Goal: Information Seeking & Learning: Learn about a topic

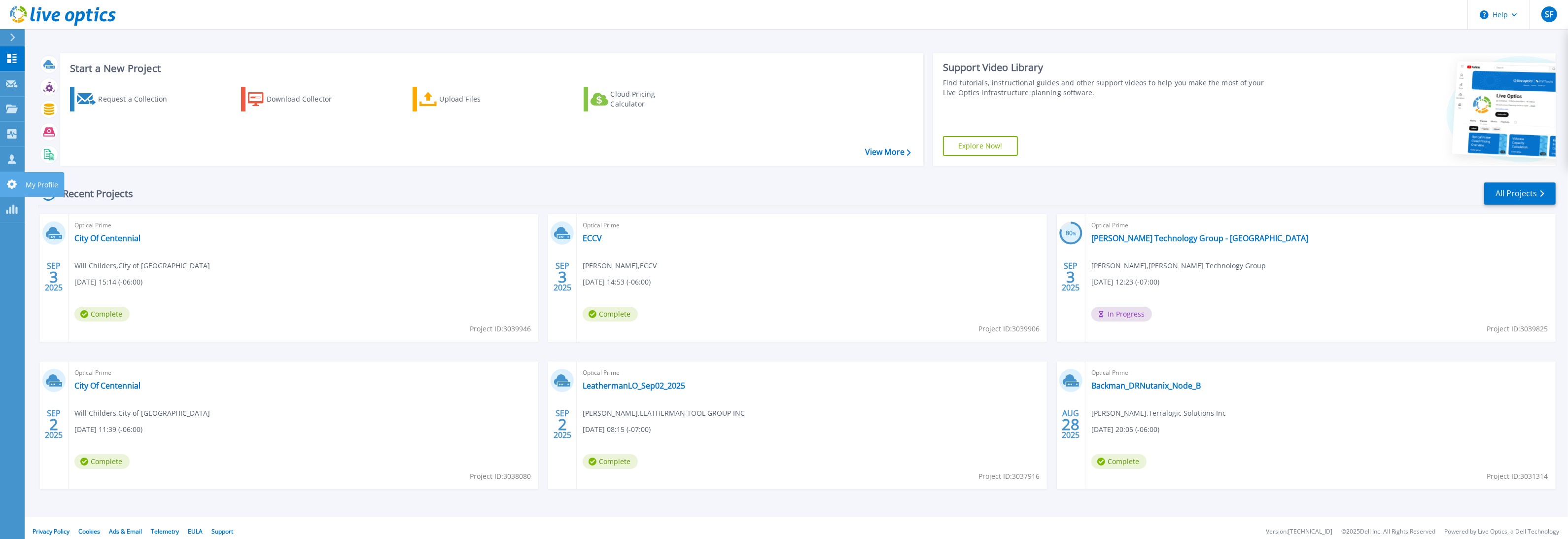
click at [11, 184] on icon at bounding box center [12, 184] width 12 height 9
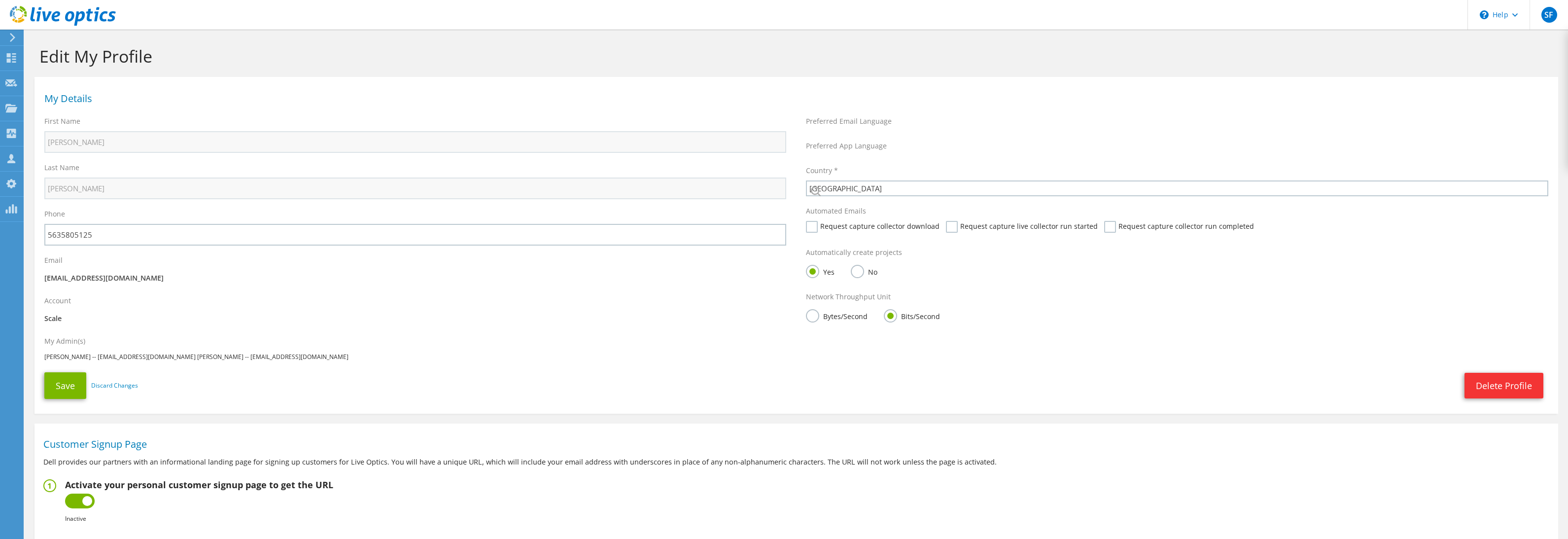
select select "224"
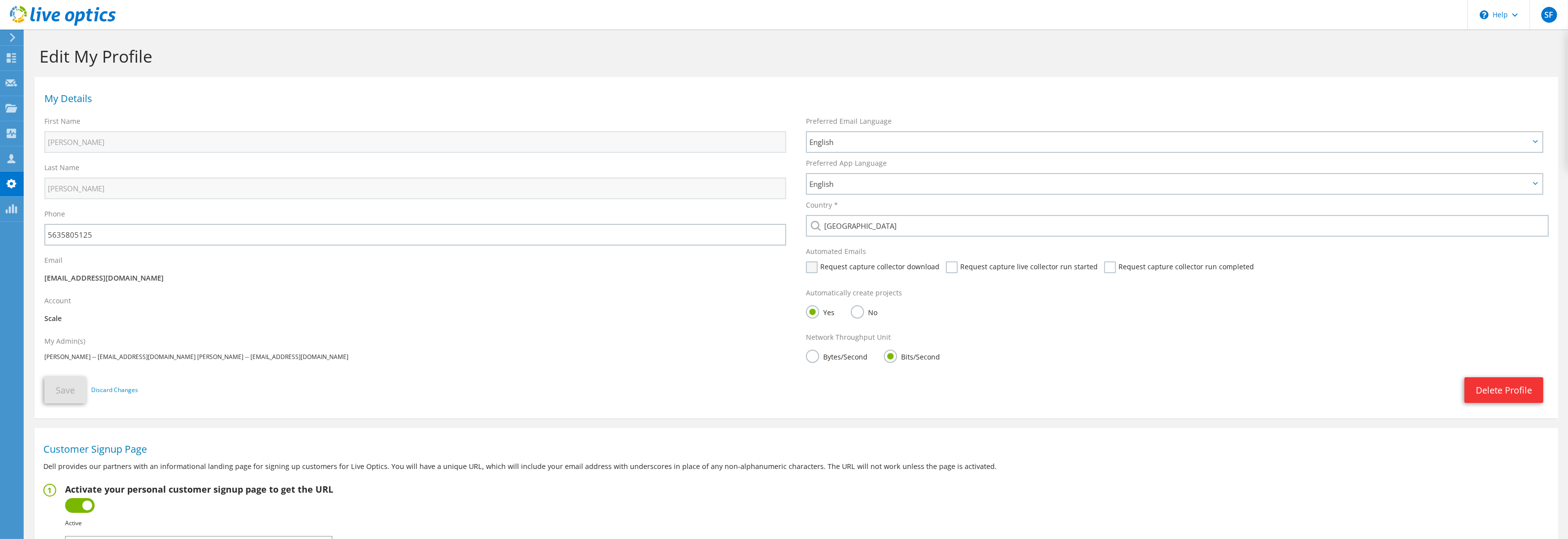
click at [809, 262] on label "Request capture collector download" at bounding box center [872, 267] width 133 height 12
click at [0, 0] on input "Request capture collector download" at bounding box center [0, 0] width 0 height 0
click at [955, 270] on label "Request capture live collector run started" at bounding box center [1022, 267] width 152 height 12
click at [0, 0] on input "Request capture live collector run started" at bounding box center [0, 0] width 0 height 0
click at [1104, 265] on label "Request capture collector run completed" at bounding box center [1179, 267] width 150 height 12
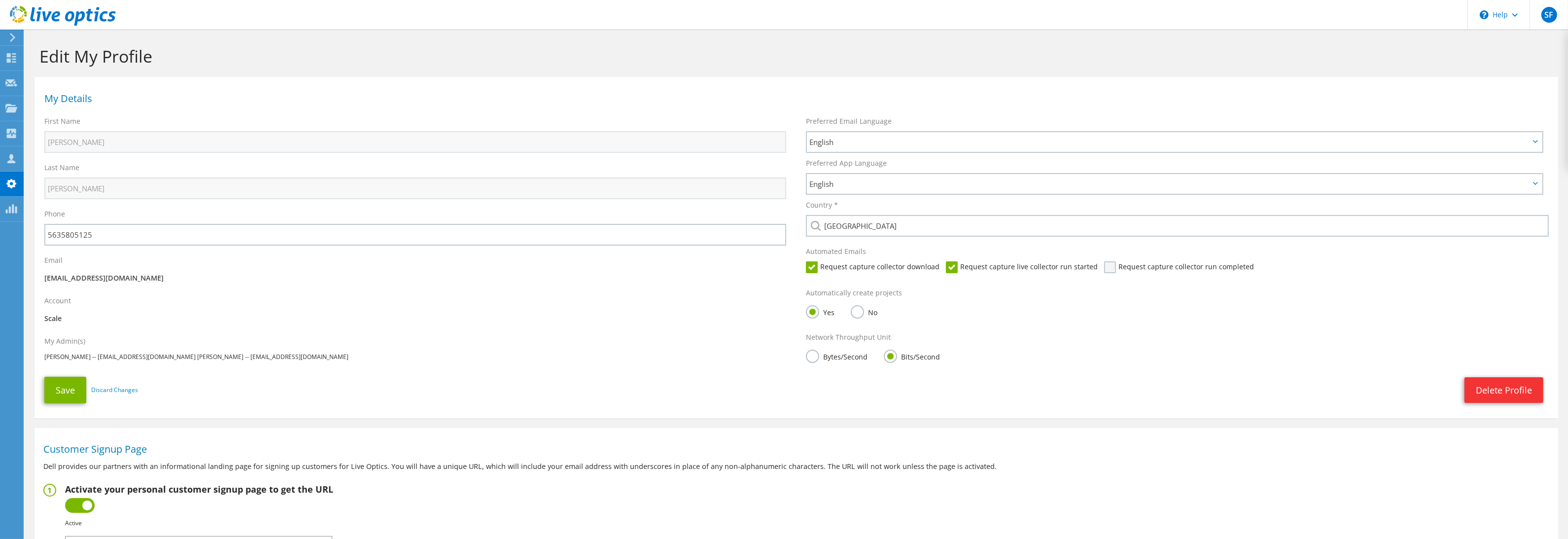
click at [0, 0] on input "Request capture collector run completed" at bounding box center [0, 0] width 0 height 0
click at [82, 393] on button "Save" at bounding box center [65, 390] width 42 height 26
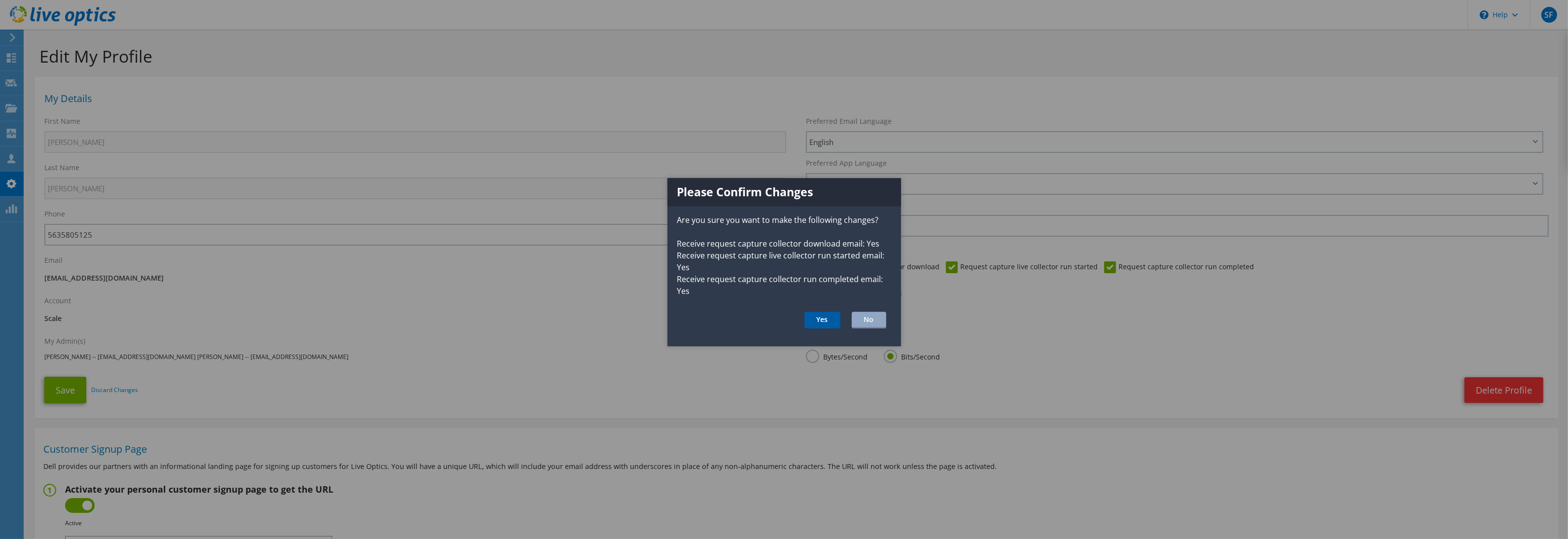
click at [814, 317] on button "Yes" at bounding box center [822, 320] width 36 height 17
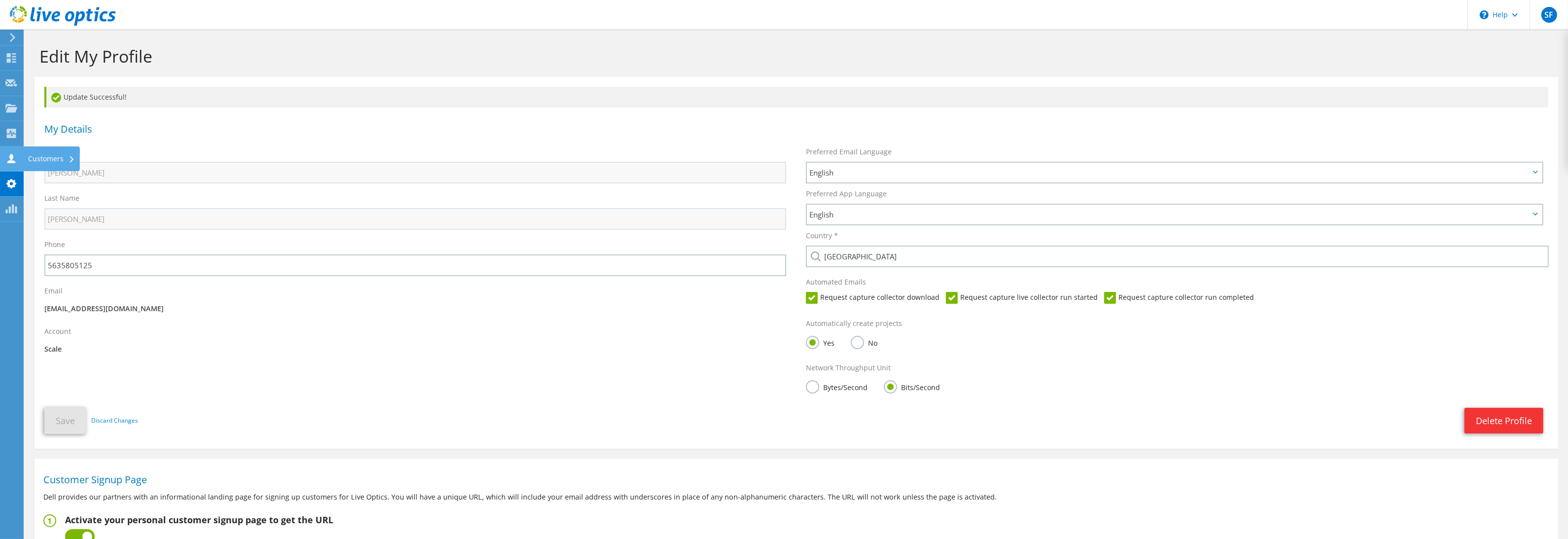
click at [10, 159] on use at bounding box center [11, 158] width 8 height 9
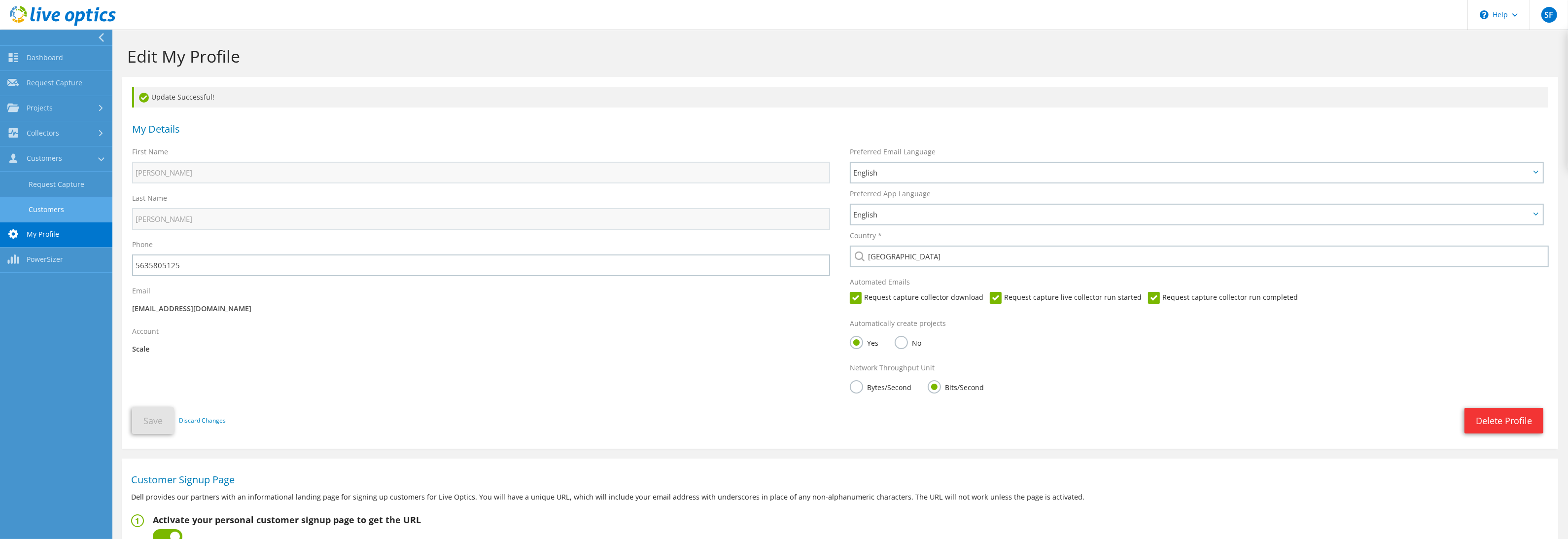
click at [39, 206] on link "Customers" at bounding box center [56, 209] width 113 height 25
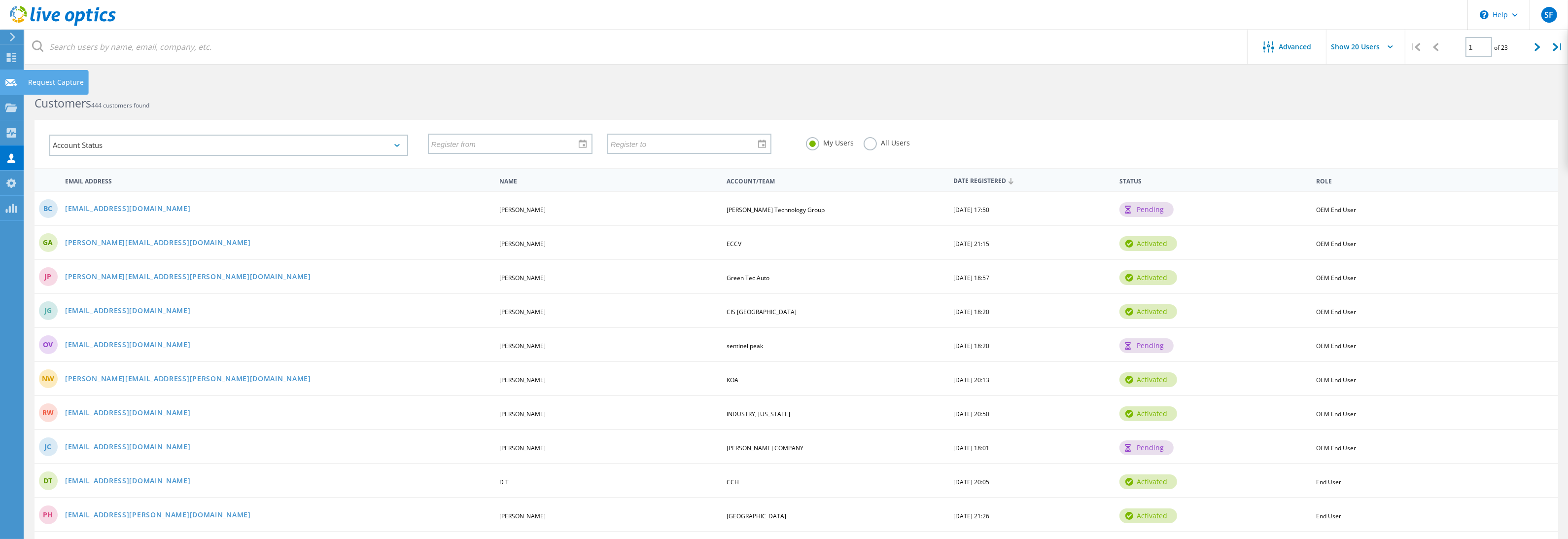
click at [9, 82] on use at bounding box center [11, 82] width 12 height 7
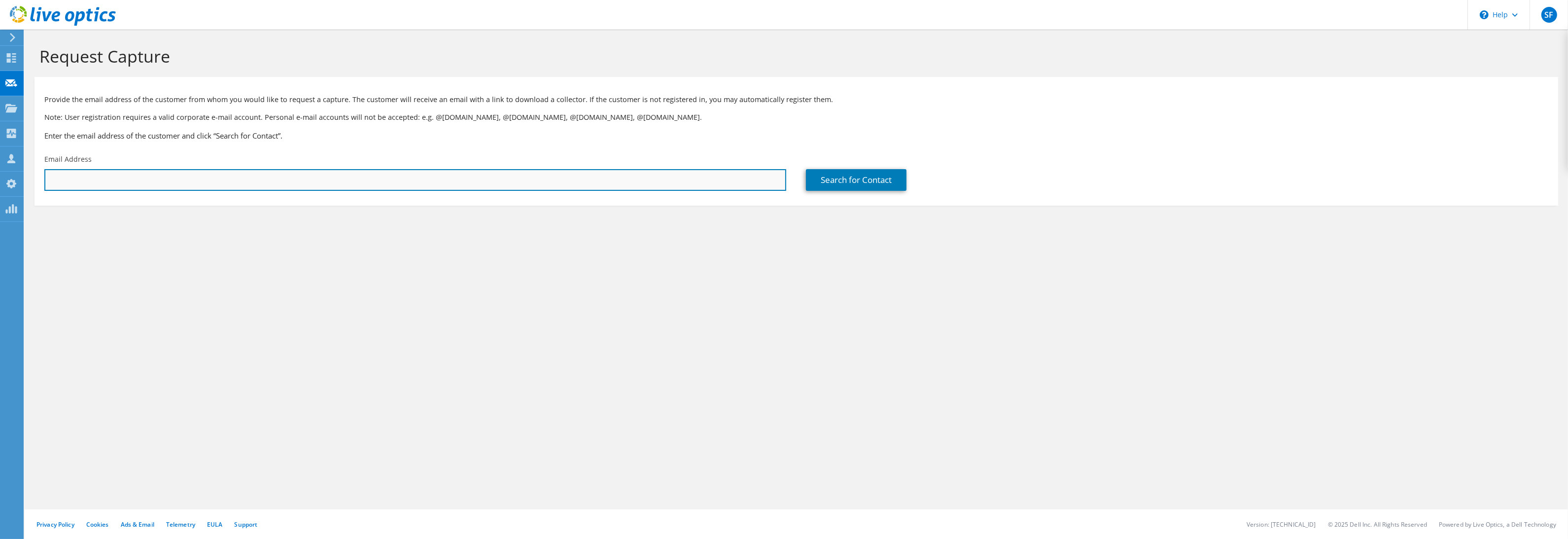
paste input "[EMAIL_ADDRESS][DOMAIN_NAME]"
type input "[EMAIL_ADDRESS][DOMAIN_NAME]"
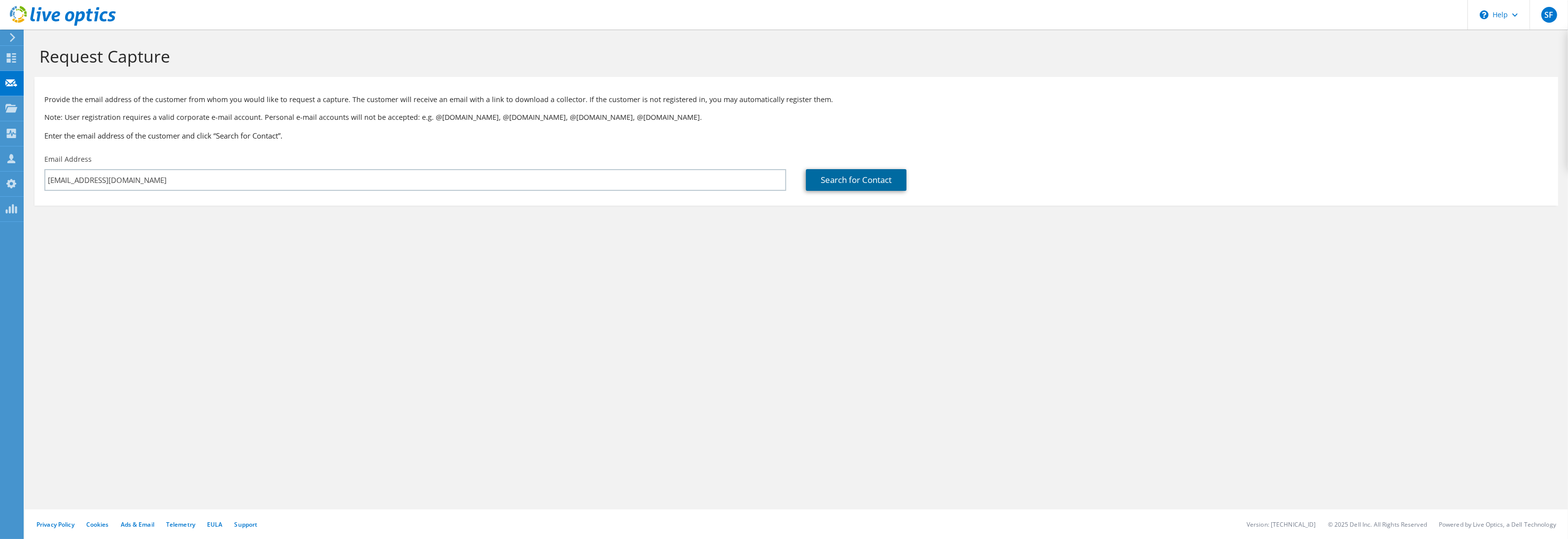
click at [877, 181] on link "Search for Contact" at bounding box center [856, 179] width 100 height 21
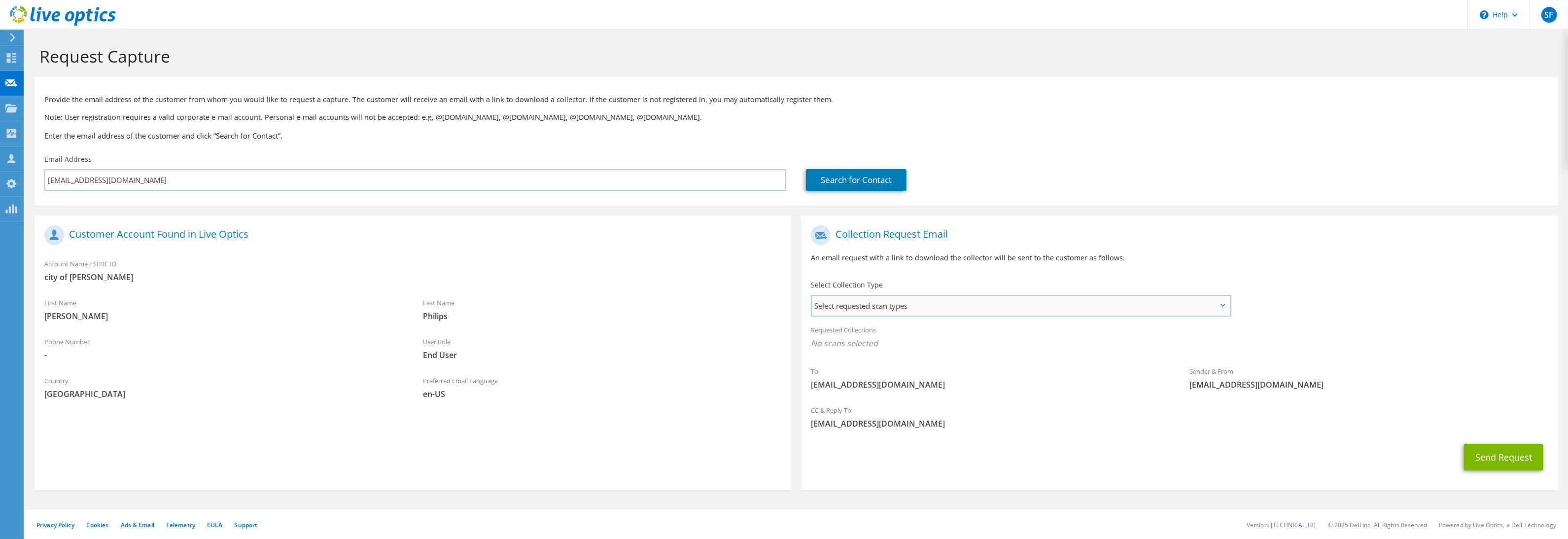
click at [909, 311] on span "Select requested scan types" at bounding box center [1021, 306] width 418 height 20
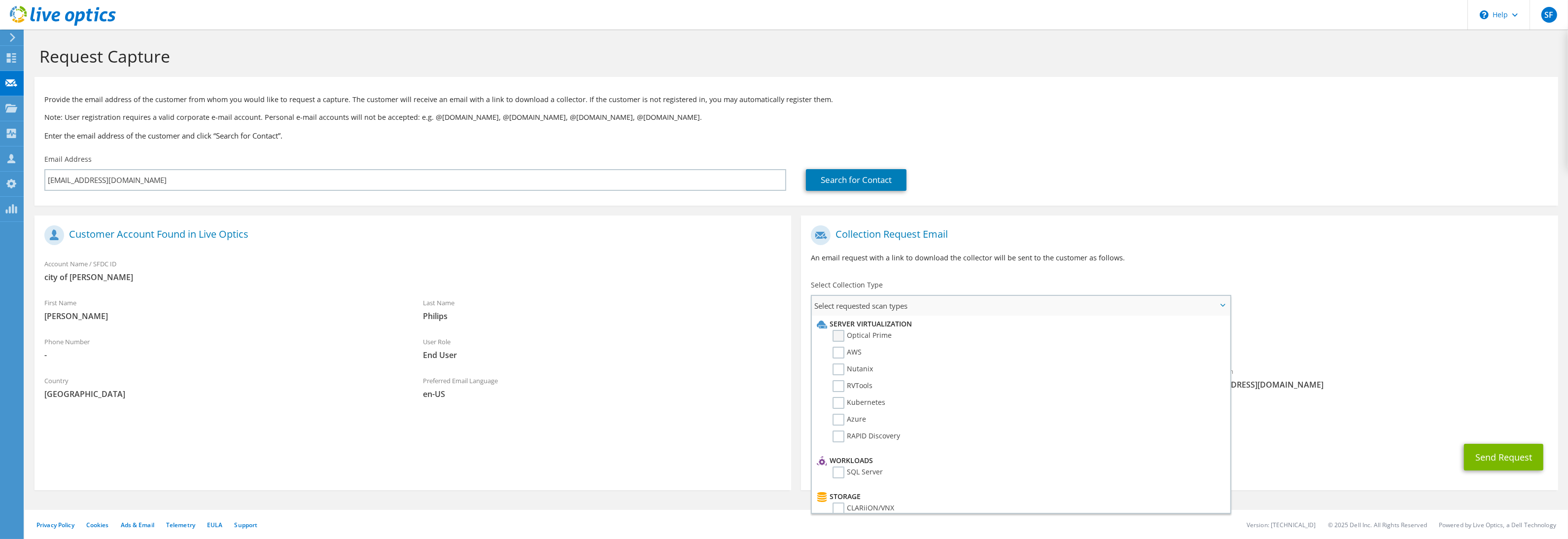
click at [839, 334] on label "Optical Prime" at bounding box center [862, 336] width 59 height 12
click at [0, 0] on input "Optical Prime" at bounding box center [0, 0] width 0 height 0
click at [1482, 456] on button "Send Request" at bounding box center [1504, 459] width 80 height 26
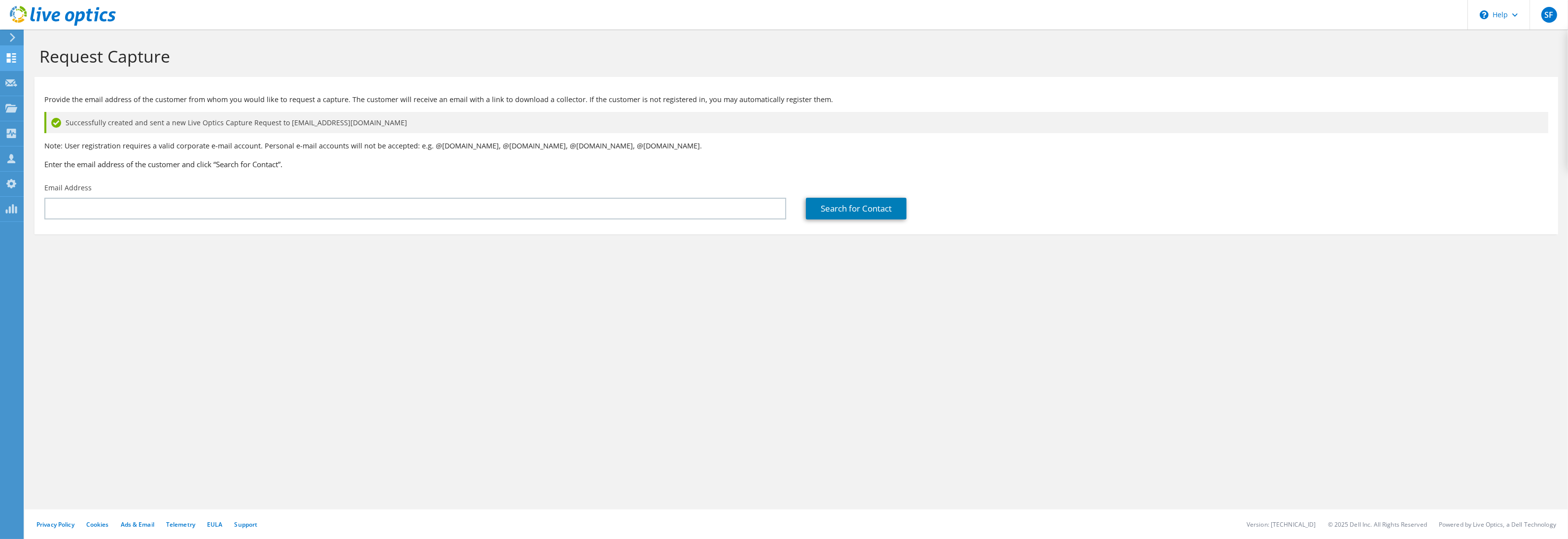
click at [9, 59] on use at bounding box center [11, 58] width 9 height 9
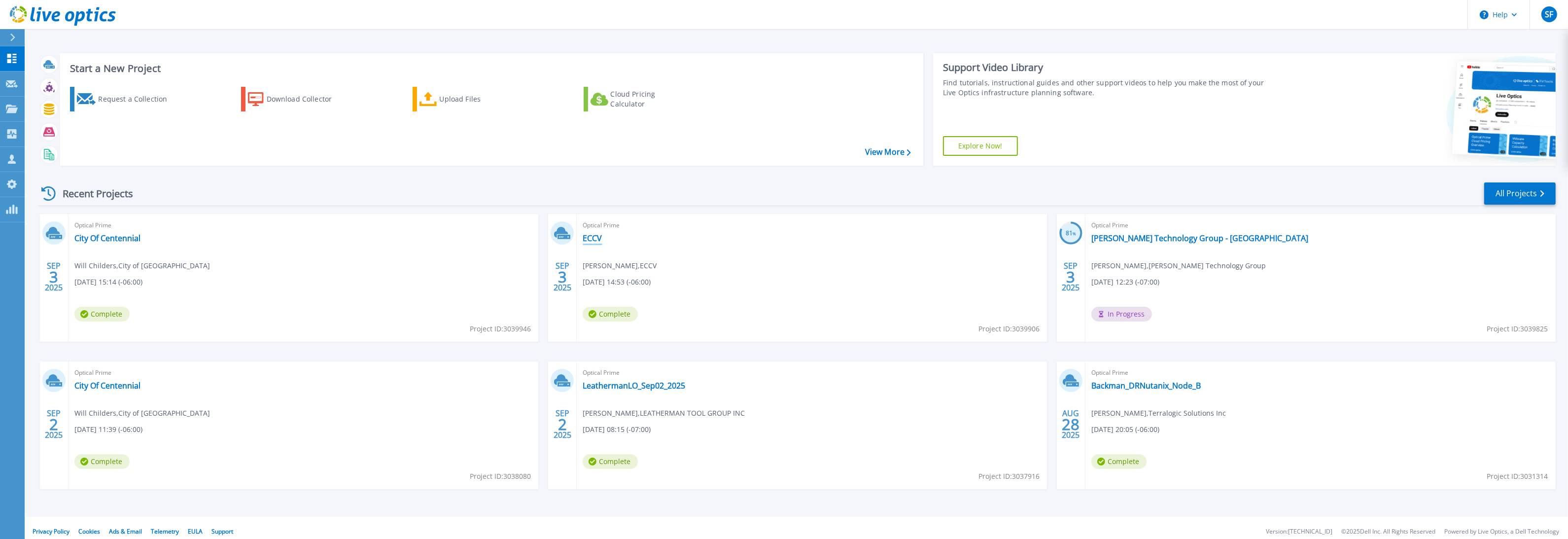
click at [593, 239] on link "ECCV" at bounding box center [592, 238] width 19 height 10
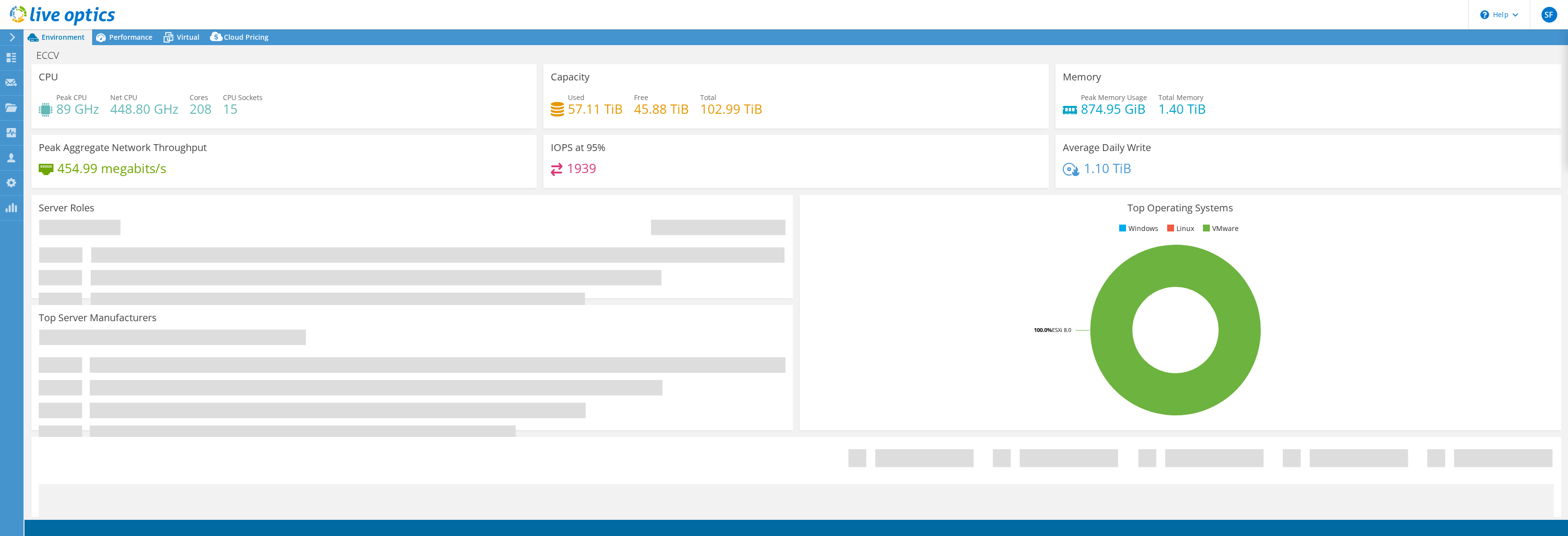
select select "USD"
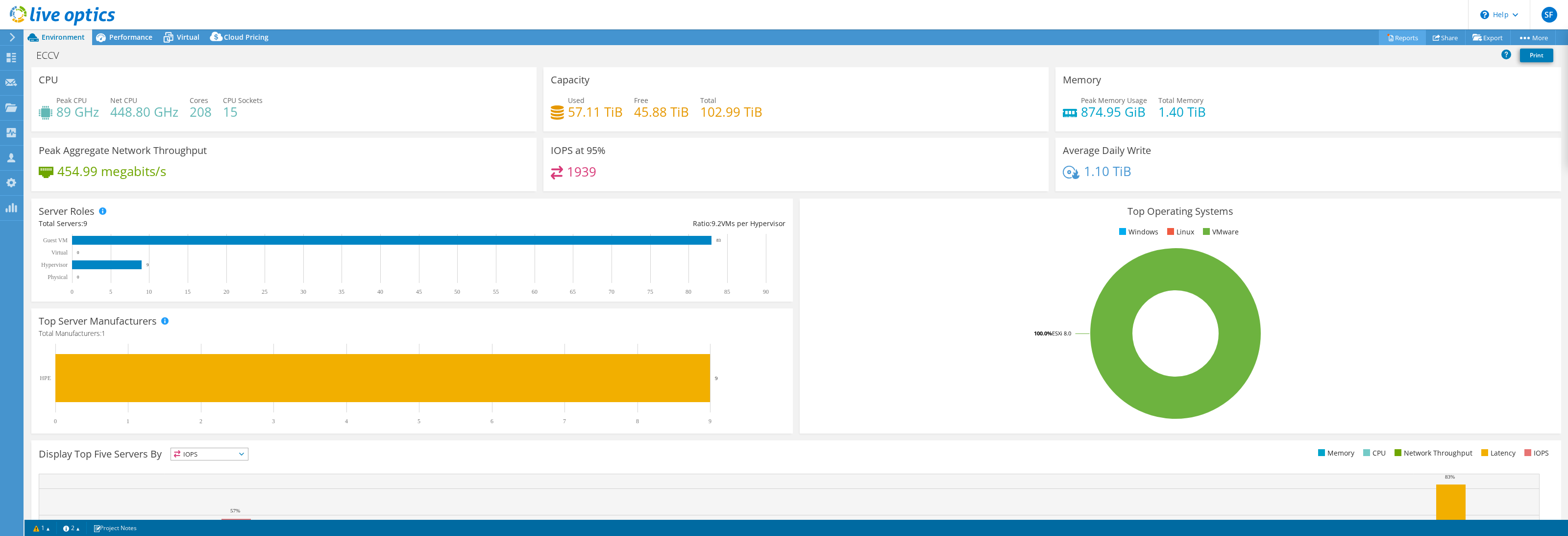
click at [1392, 37] on link "Reports" at bounding box center [1402, 37] width 47 height 15
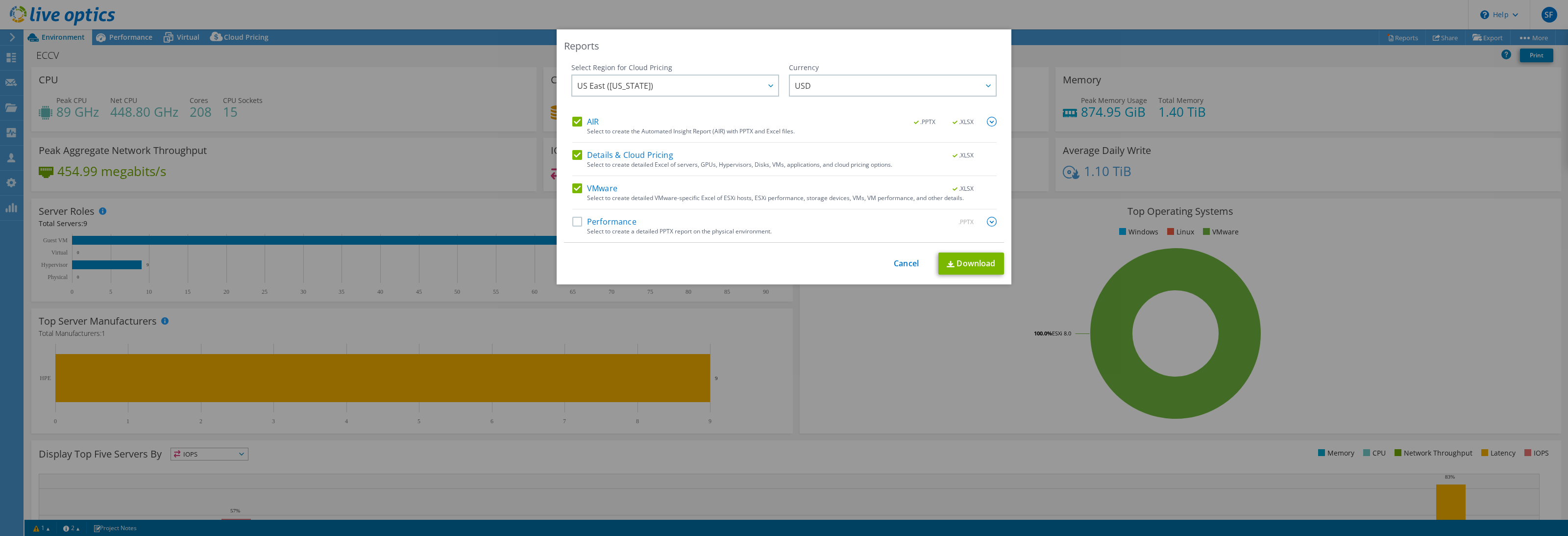
click at [612, 217] on label "Performance" at bounding box center [604, 222] width 64 height 10
click at [0, 0] on input "Performance" at bounding box center [0, 0] width 0 height 0
click at [968, 258] on link "Download" at bounding box center [971, 264] width 66 height 22
click at [903, 264] on link "Cancel" at bounding box center [906, 263] width 25 height 9
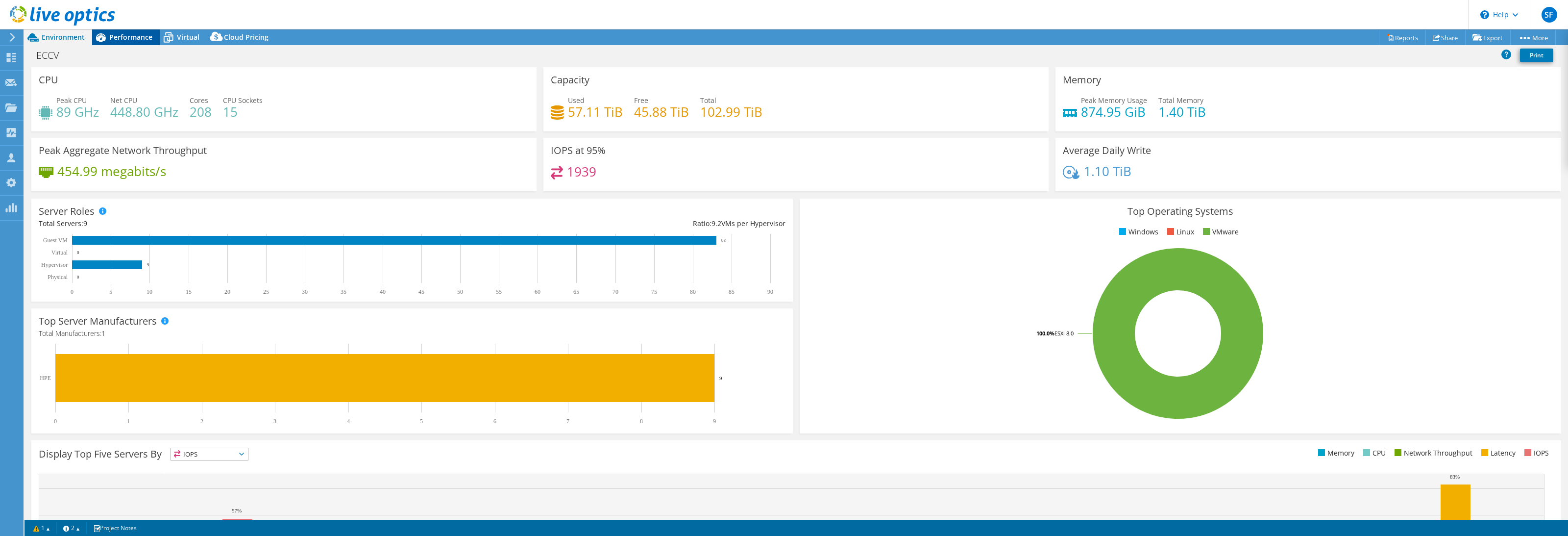
click at [118, 44] on div "Performance" at bounding box center [125, 37] width 68 height 16
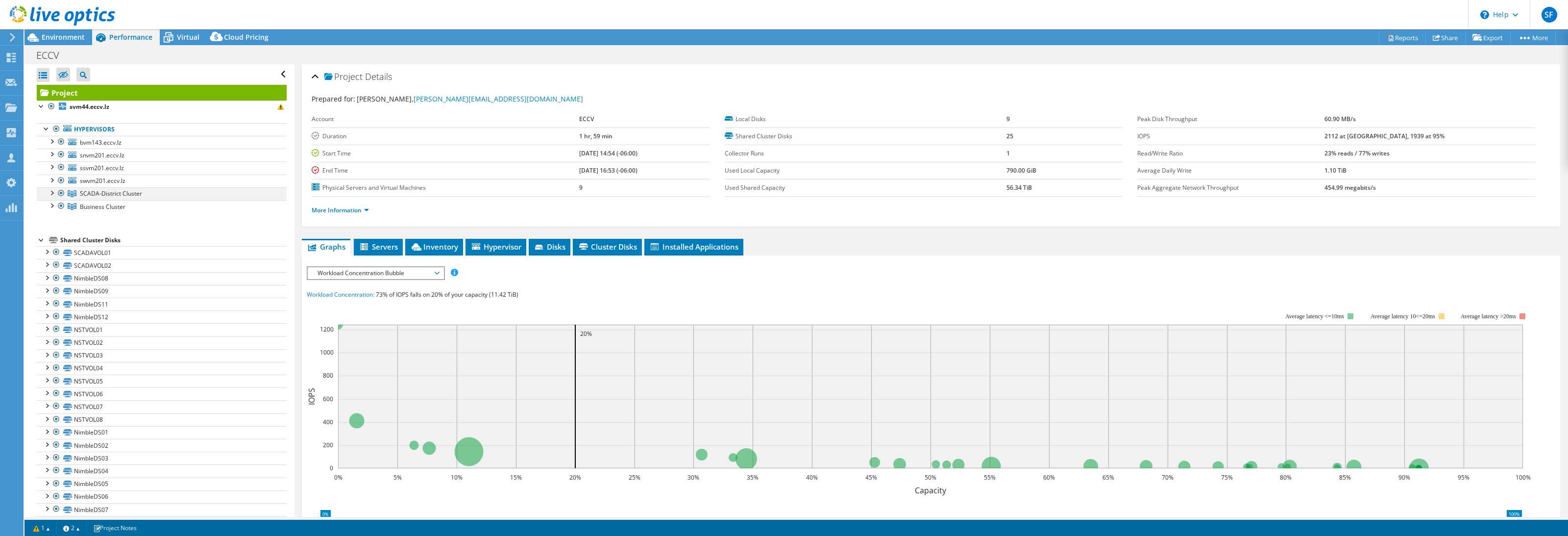
click at [49, 196] on div at bounding box center [51, 192] width 10 height 10
click at [49, 194] on div at bounding box center [51, 192] width 10 height 10
click at [59, 194] on div at bounding box center [61, 193] width 10 height 12
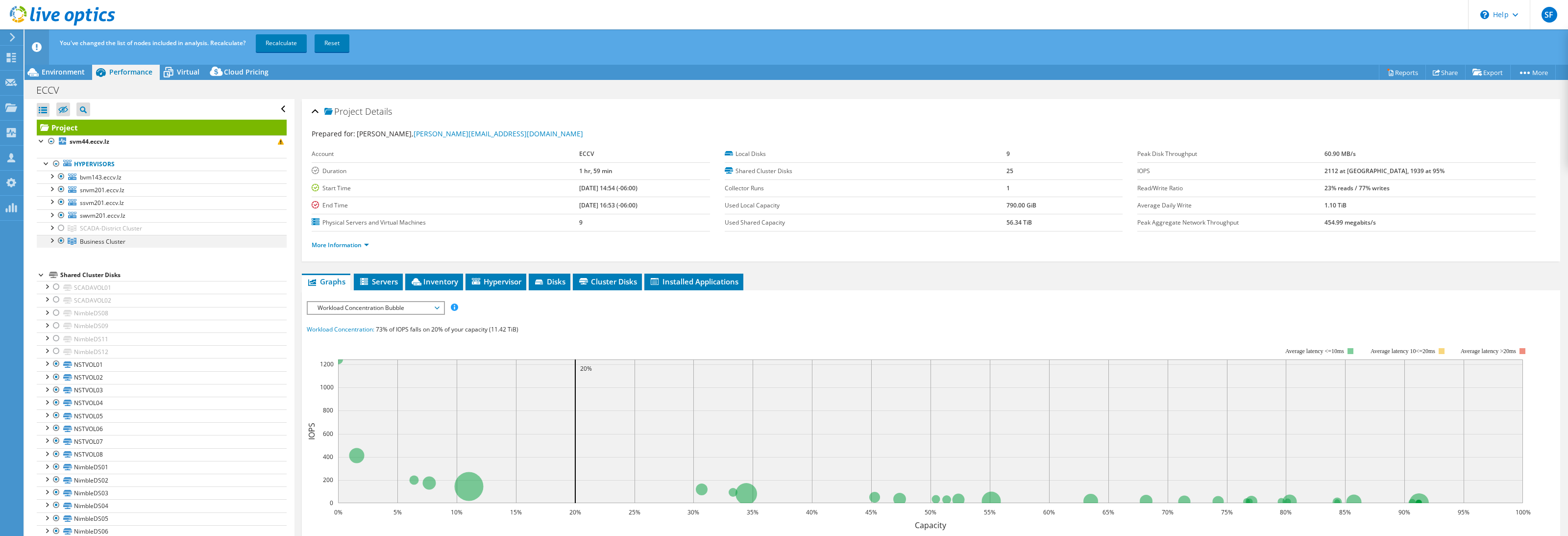
click at [50, 242] on div at bounding box center [51, 240] width 10 height 10
click at [60, 242] on div at bounding box center [61, 241] width 10 height 12
click at [52, 191] on div at bounding box center [51, 188] width 10 height 10
click at [52, 177] on div at bounding box center [51, 175] width 10 height 10
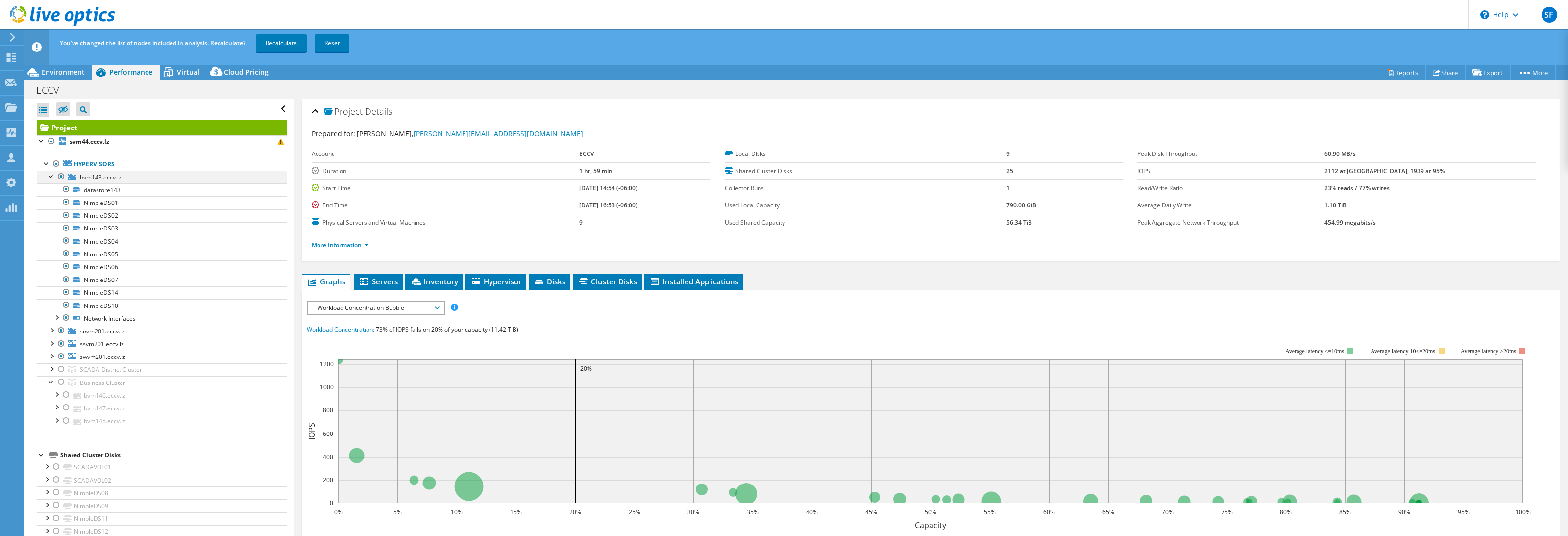
click at [50, 176] on div at bounding box center [51, 175] width 10 height 10
click at [60, 216] on div at bounding box center [61, 215] width 10 height 12
click at [61, 202] on div at bounding box center [61, 202] width 10 height 12
click at [60, 190] on div at bounding box center [61, 189] width 10 height 12
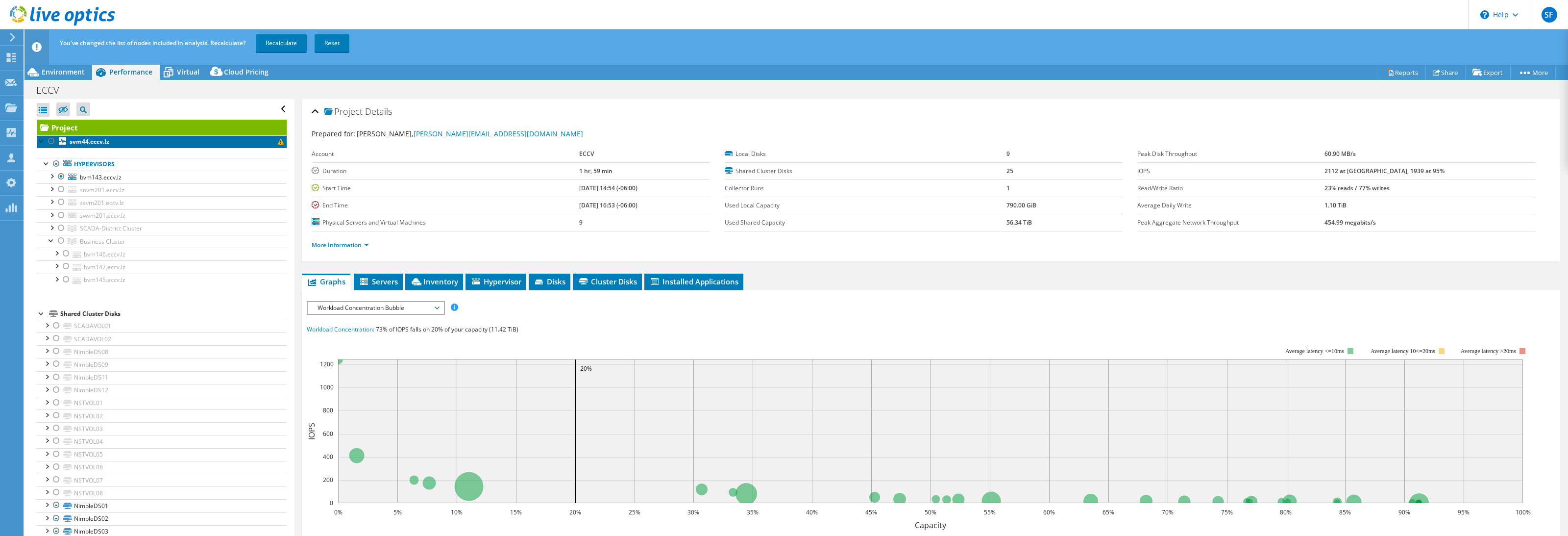
click at [278, 141] on span at bounding box center [281, 142] width 6 height 6
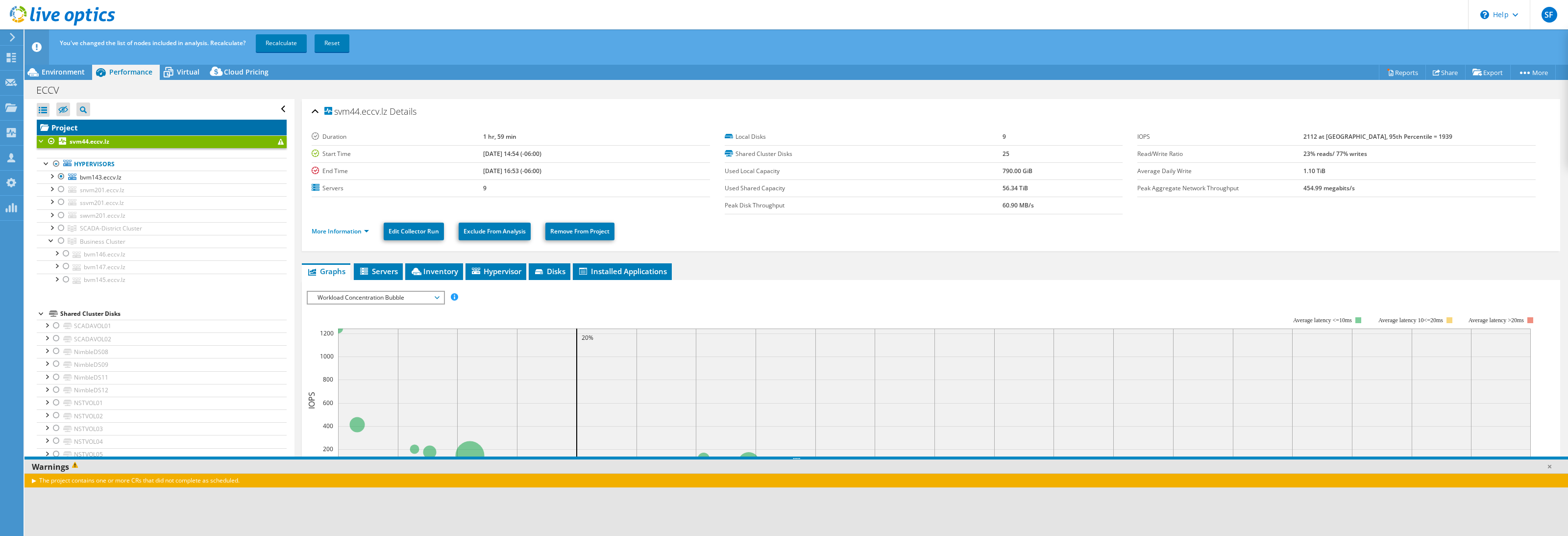
click at [74, 129] on link "Project" at bounding box center [161, 127] width 250 height 16
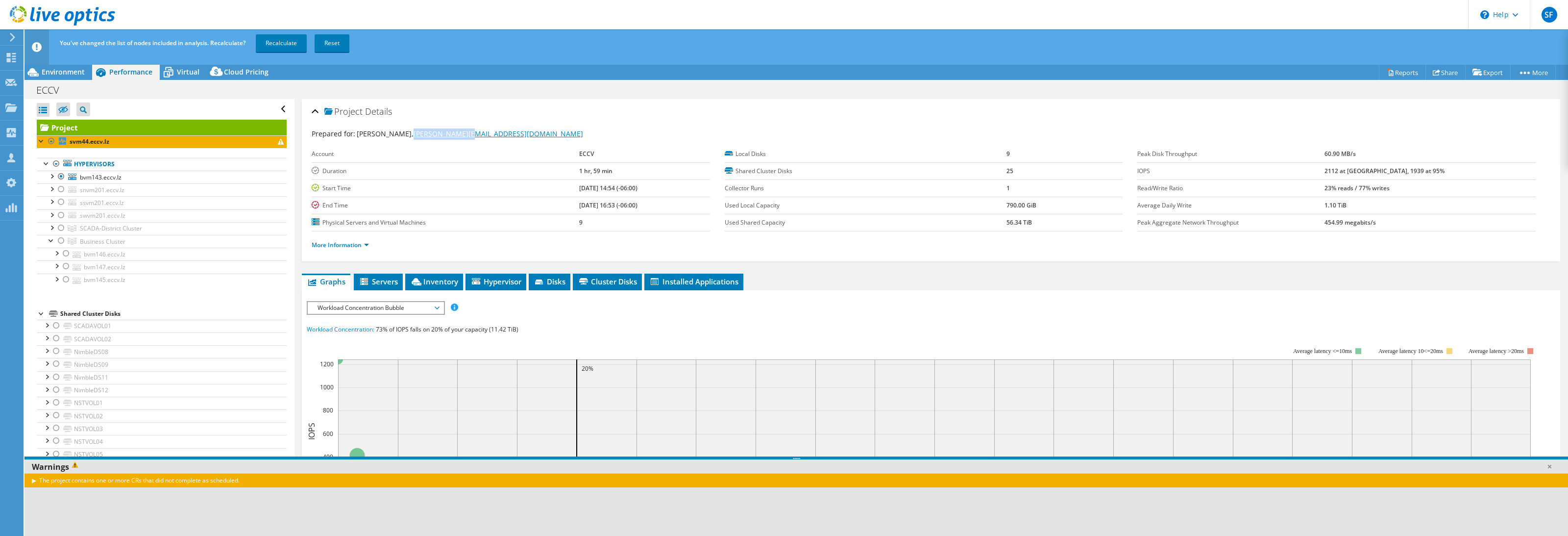
copy link "gadame@eccv.org"
click at [61, 190] on div at bounding box center [61, 189] width 10 height 12
drag, startPoint x: 61, startPoint y: 201, endPoint x: 63, endPoint y: 205, distance: 4.5
click at [61, 202] on div at bounding box center [61, 202] width 10 height 12
click at [61, 218] on div at bounding box center [61, 215] width 10 height 12
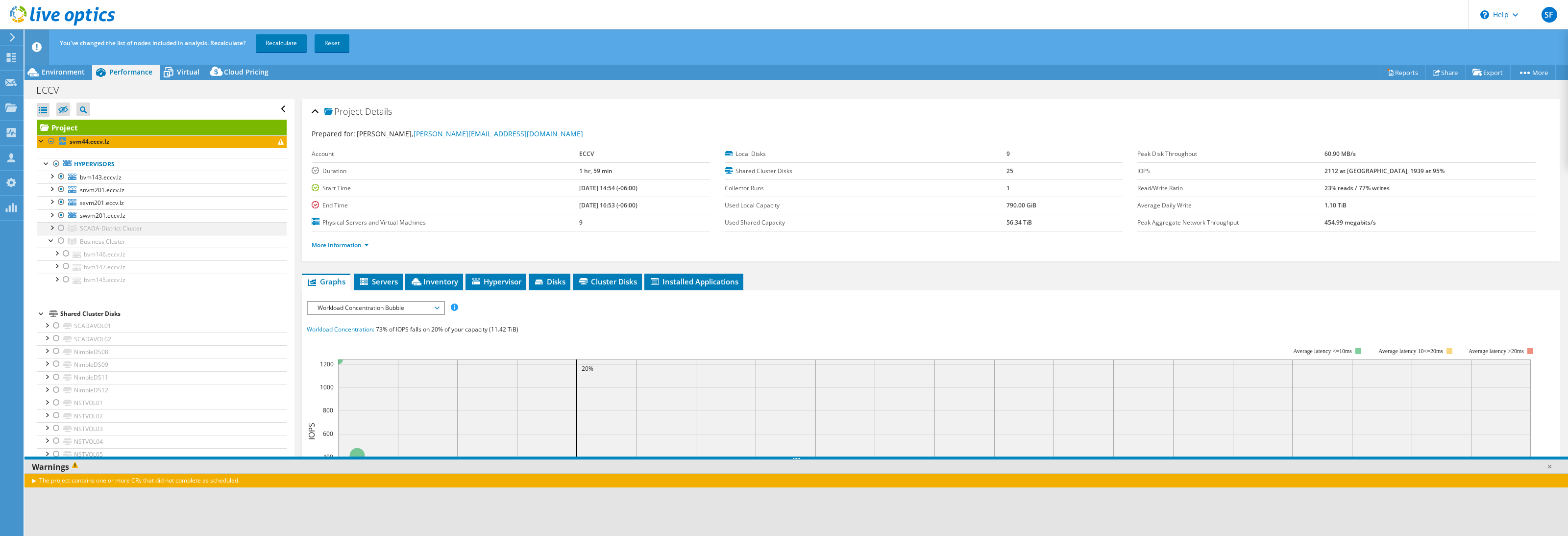
click at [61, 228] on div at bounding box center [61, 228] width 10 height 12
click at [61, 244] on div at bounding box center [61, 241] width 10 height 12
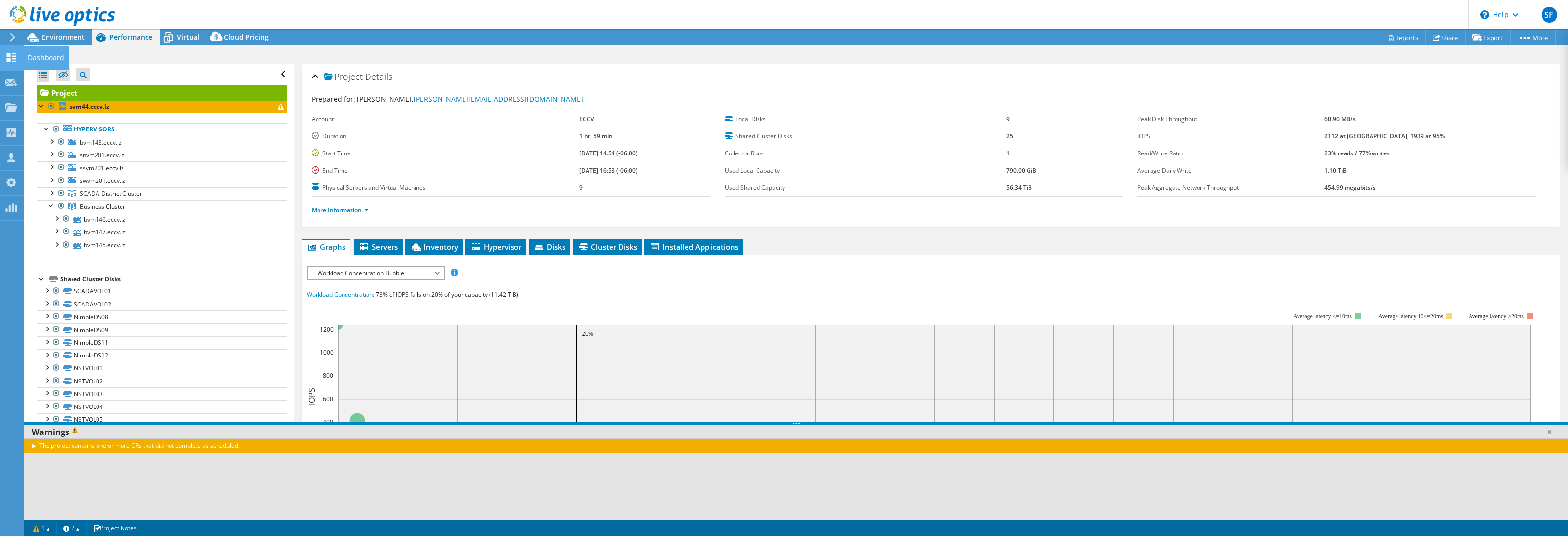
click at [7, 56] on use at bounding box center [11, 57] width 9 height 9
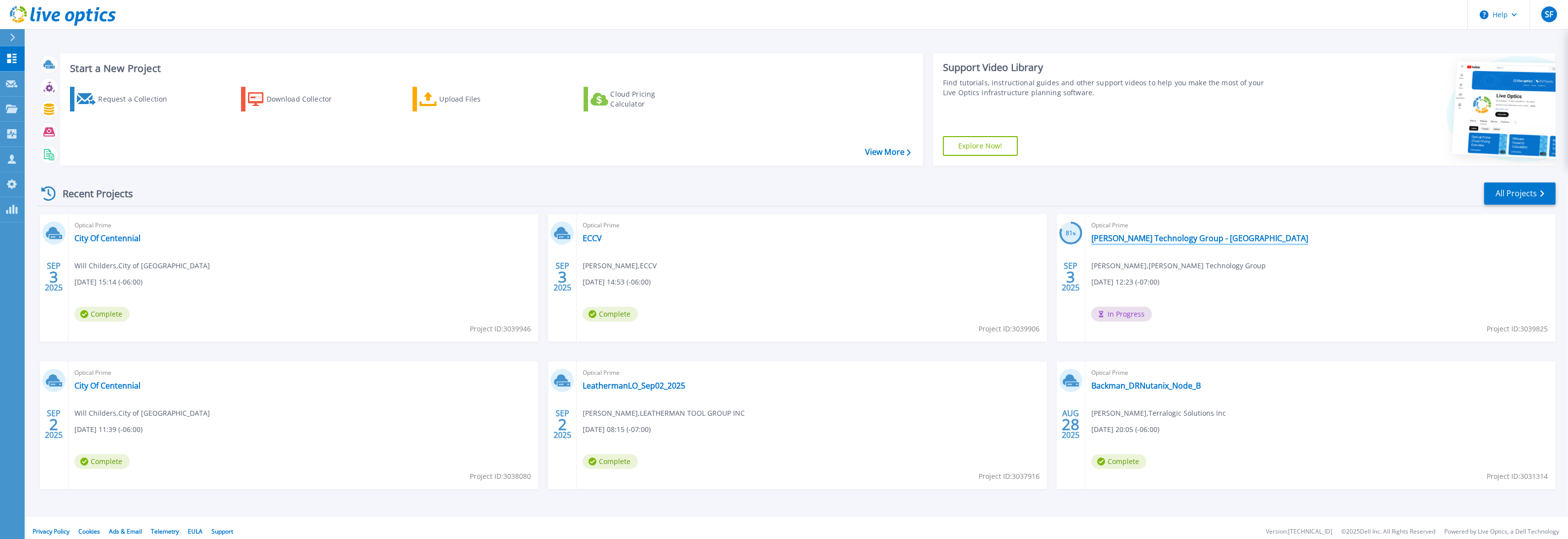
click at [1146, 240] on link "Alvarez Technology Group - Carmel Valley Manor" at bounding box center [1199, 238] width 217 height 10
